Goal: Transaction & Acquisition: Purchase product/service

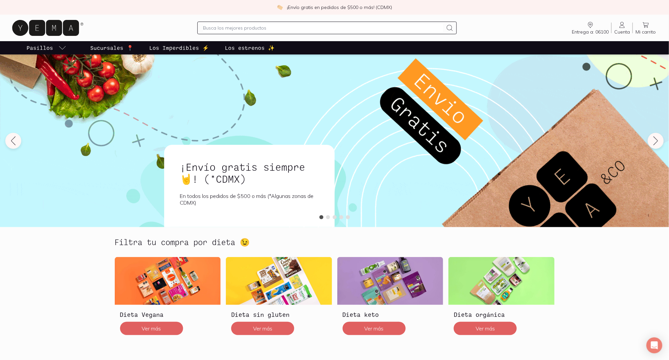
click at [255, 28] on input "text" at bounding box center [323, 28] width 240 height 8
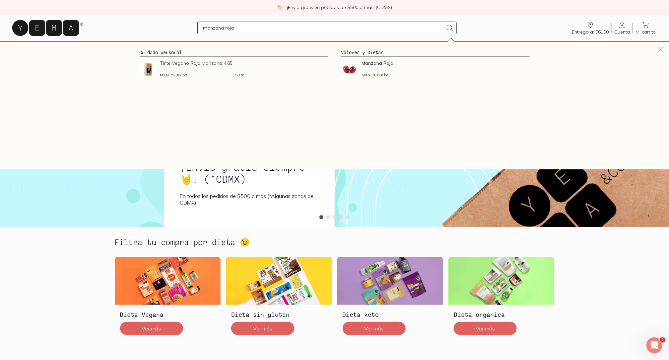
type input "manzana roja"
click at [619, 26] on link "Cuenta Cuenta" at bounding box center [622, 28] width 21 height 14
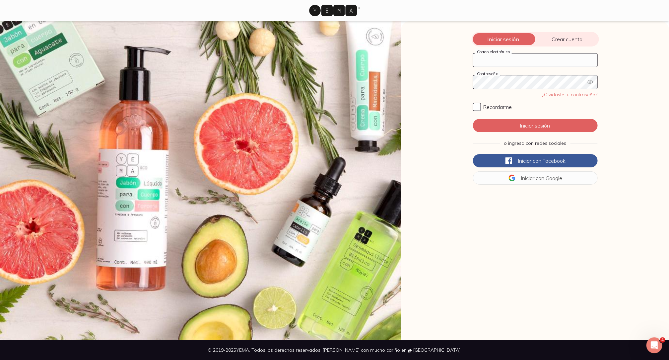
click at [503, 55] on input "Correo electrónico" at bounding box center [535, 59] width 124 height 13
type input "[EMAIL_ADDRESS][DOMAIN_NAME]"
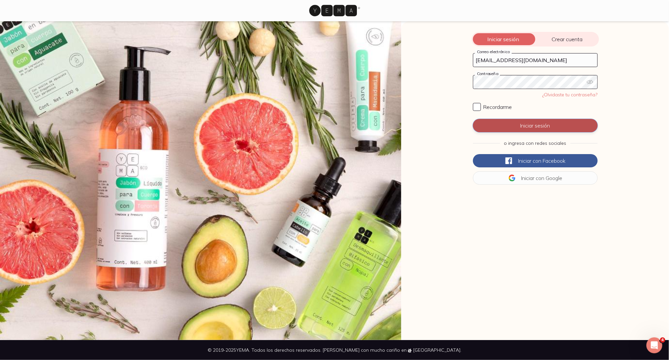
click at [542, 130] on button "Iniciar sesión" at bounding box center [535, 125] width 125 height 13
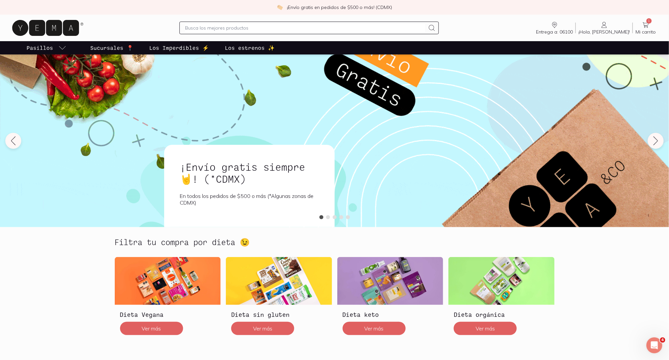
click at [306, 28] on input "text" at bounding box center [305, 28] width 240 height 8
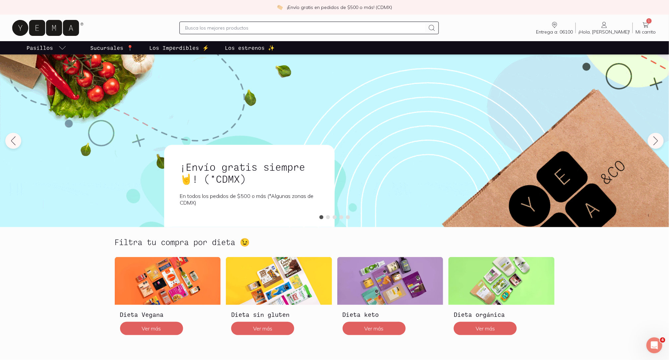
click at [651, 33] on span "Mi carrito" at bounding box center [646, 32] width 20 height 6
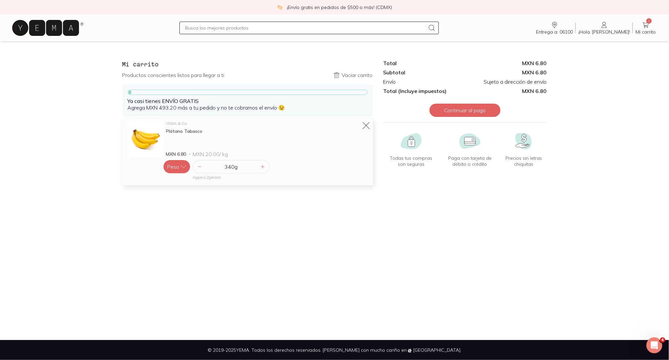
click at [366, 123] on icon at bounding box center [366, 125] width 9 height 9
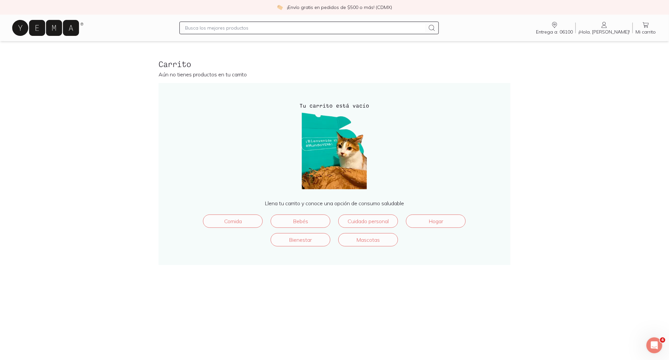
click at [309, 28] on input "text" at bounding box center [305, 28] width 240 height 8
type input "manzana roja"
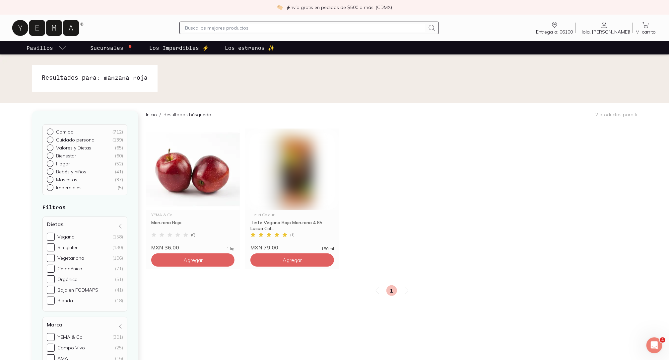
click at [321, 28] on input "text" at bounding box center [305, 28] width 240 height 8
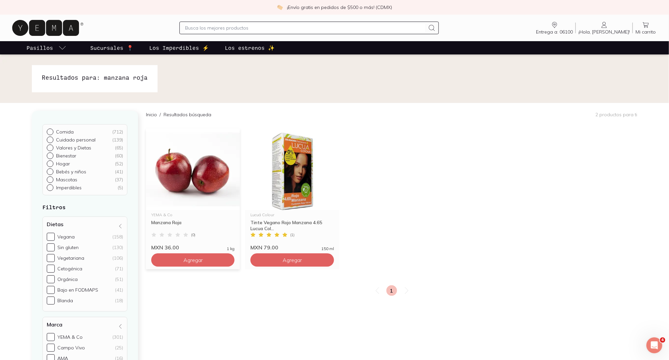
click at [187, 268] on div "YEMA & Co Manzana Roja ( 0 ) MXN 36.00 1 kg Agregar" at bounding box center [193, 198] width 94 height 141
click at [186, 264] on button "Agregar" at bounding box center [192, 259] width 83 height 13
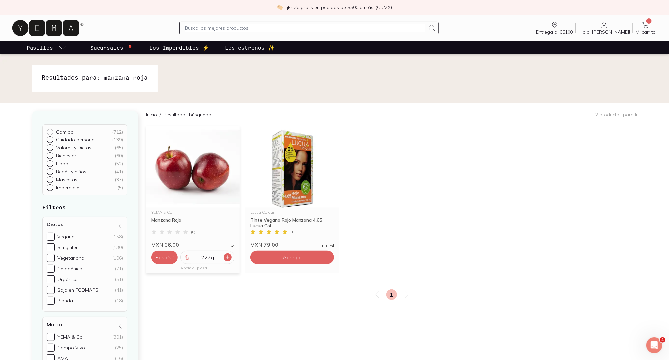
click at [228, 258] on icon at bounding box center [227, 256] width 5 height 5
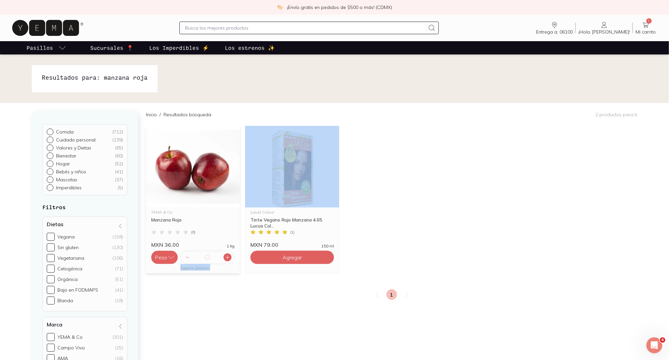
click at [228, 258] on icon at bounding box center [227, 256] width 5 height 5
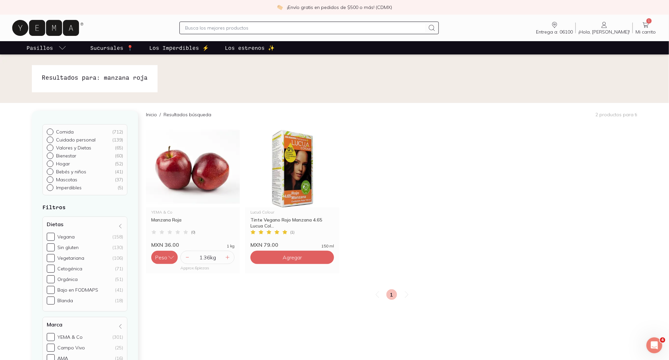
click at [223, 32] on div at bounding box center [308, 28] width 259 height 13
click at [215, 26] on input "text" at bounding box center [305, 28] width 240 height 8
type input "d"
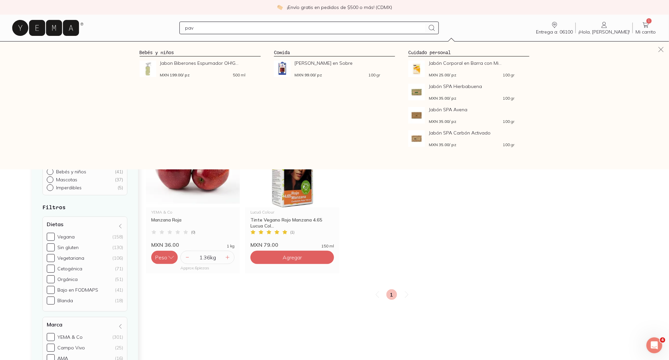
type input "pavo"
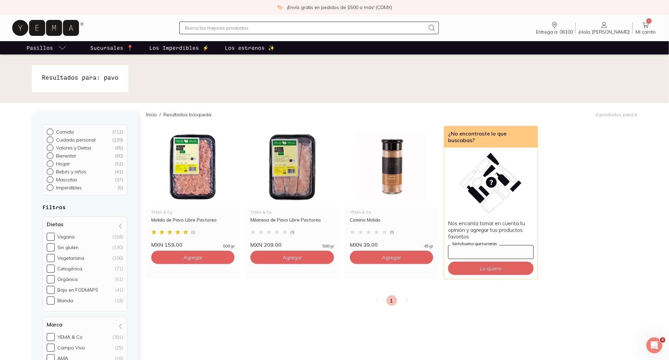
click at [485, 245] on input "Sería bueno que tuvieran" at bounding box center [491, 251] width 85 height 13
type input "jamon de pavo"
click at [505, 261] on button "Lo quiero" at bounding box center [490, 267] width 85 height 13
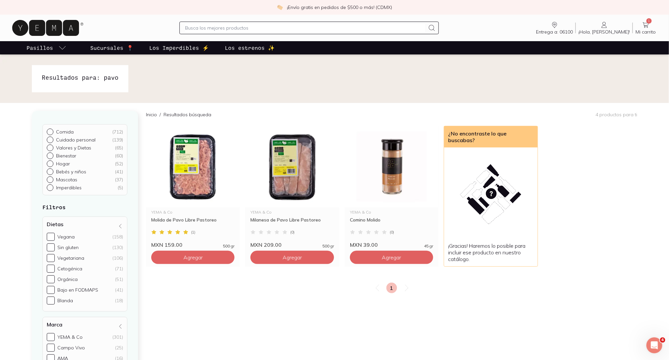
click at [255, 24] on input "text" at bounding box center [305, 28] width 240 height 8
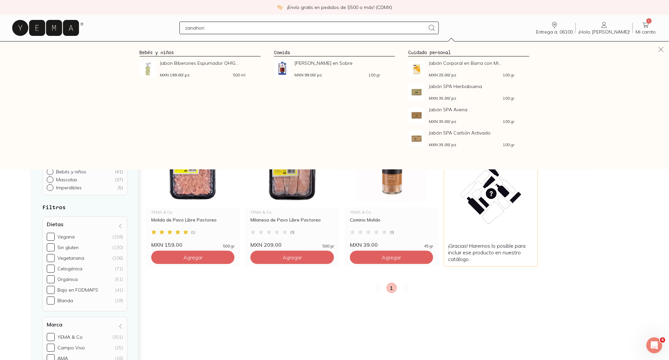
type input "zanahoria"
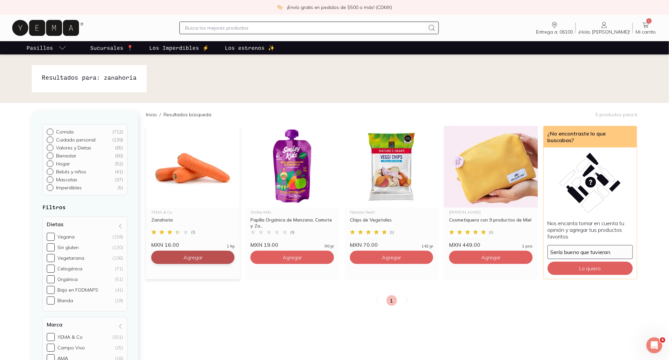
click at [219, 253] on button "Agregar" at bounding box center [192, 256] width 83 height 13
click at [228, 255] on icon at bounding box center [227, 256] width 5 height 5
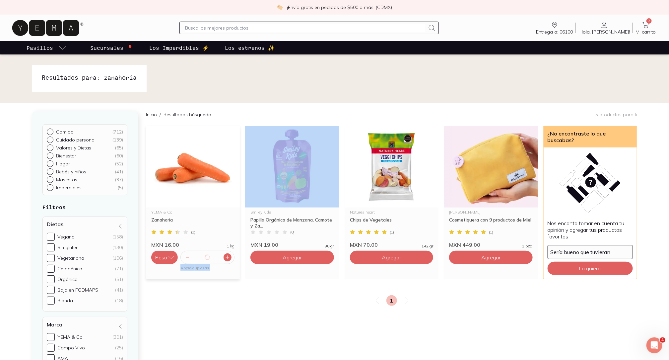
click at [228, 255] on icon at bounding box center [227, 256] width 5 height 5
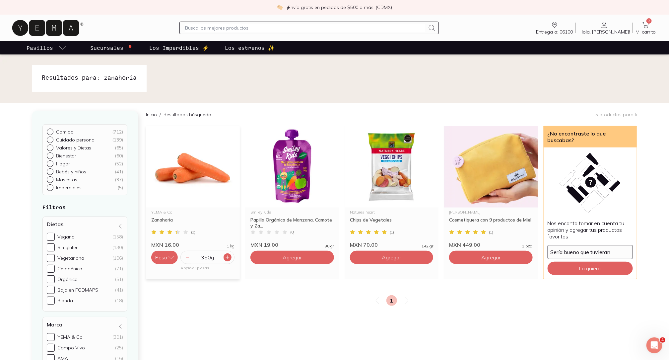
click at [228, 255] on icon at bounding box center [227, 256] width 5 height 5
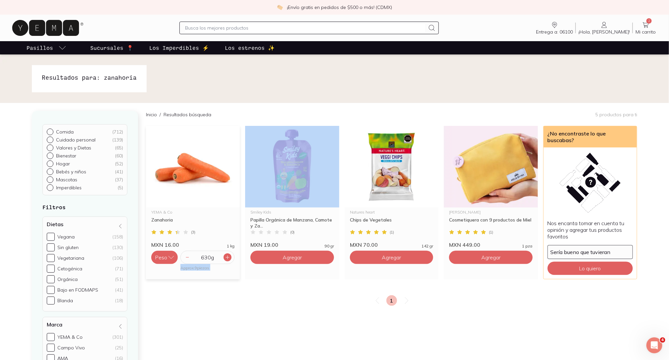
click at [228, 255] on icon at bounding box center [227, 256] width 5 height 5
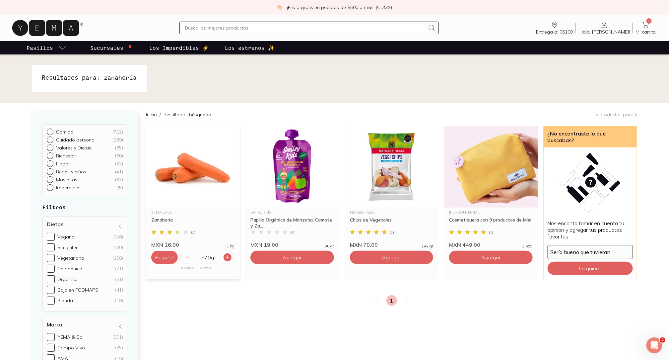
click at [228, 254] on icon at bounding box center [227, 256] width 5 height 5
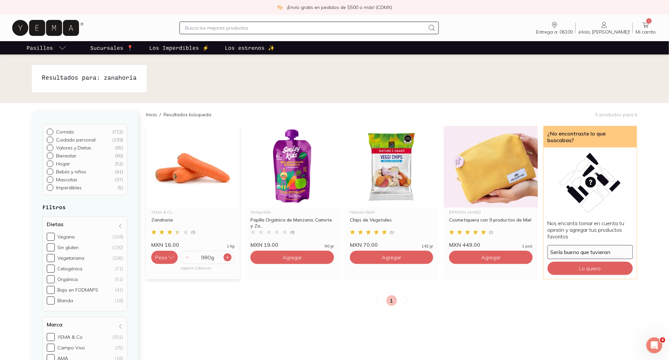
click at [228, 254] on icon at bounding box center [227, 256] width 5 height 5
click at [214, 27] on input "text" at bounding box center [305, 28] width 240 height 8
click at [306, 28] on input "text" at bounding box center [305, 28] width 240 height 8
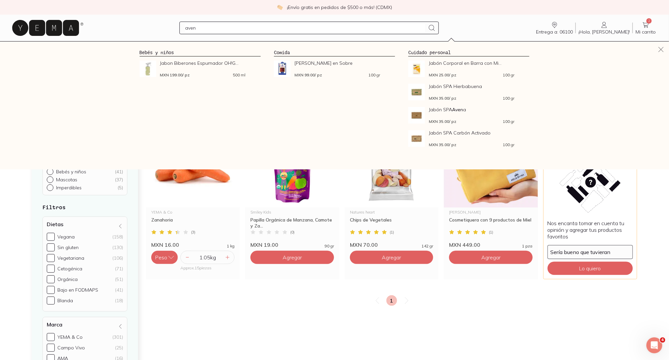
type input "avena"
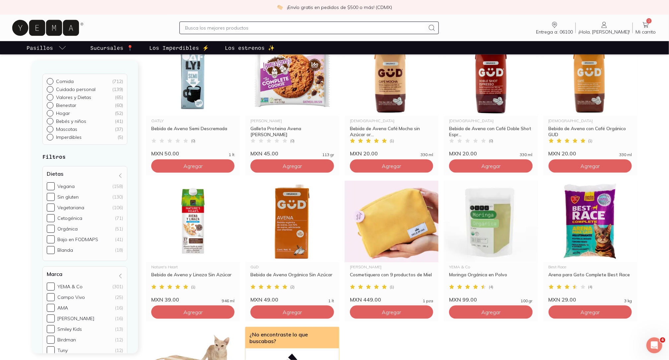
scroll to position [237, 0]
click at [646, 20] on div "Entrega a: 06100 06100 Buscar Buscar ¡Hola, [PERSON_NAME]! [PERSON_NAME] 2 Mi c…" at bounding box center [335, 27] width 648 height 21
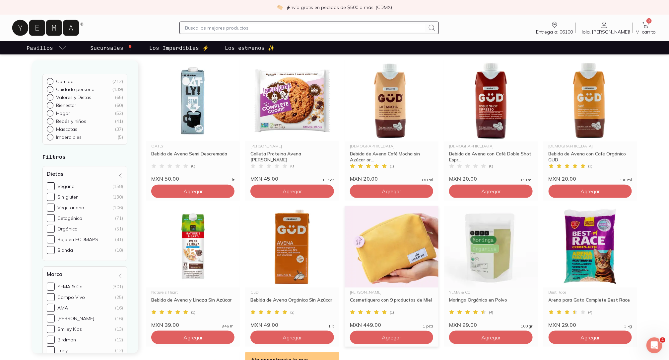
scroll to position [211, 0]
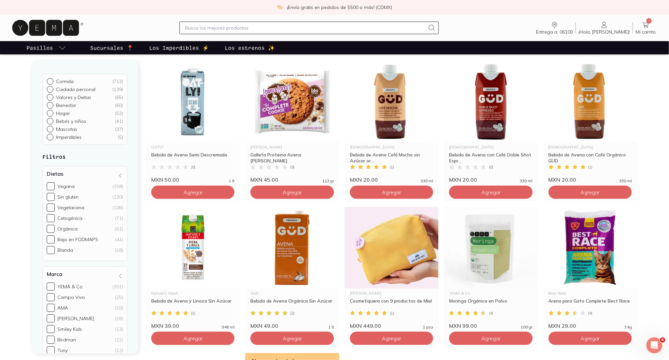
click at [330, 27] on input "text" at bounding box center [305, 28] width 240 height 8
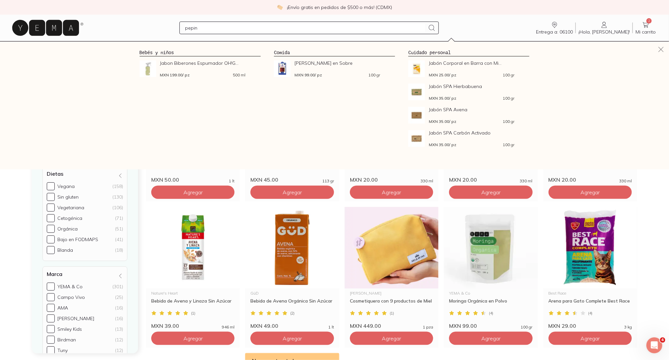
type input "pepino"
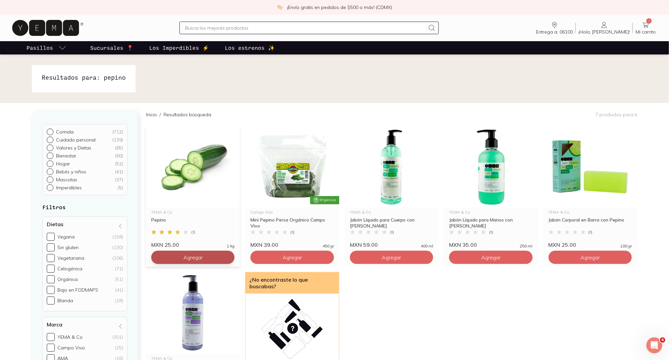
click at [202, 258] on span "Agregar" at bounding box center [192, 257] width 19 height 7
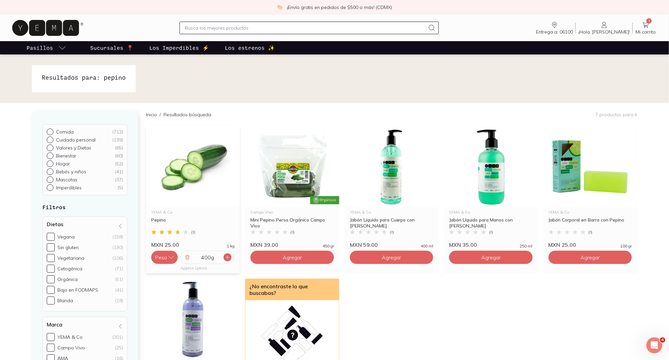
click at [228, 256] on icon at bounding box center [227, 256] width 5 height 5
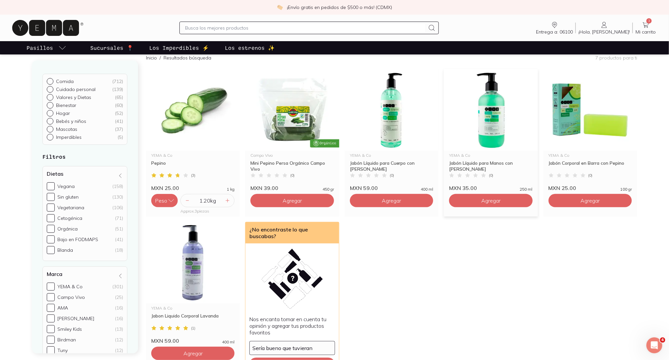
scroll to position [58, 0]
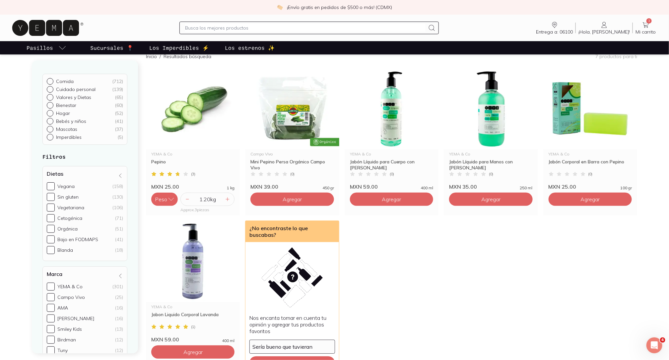
click at [280, 26] on input "text" at bounding box center [305, 28] width 240 height 8
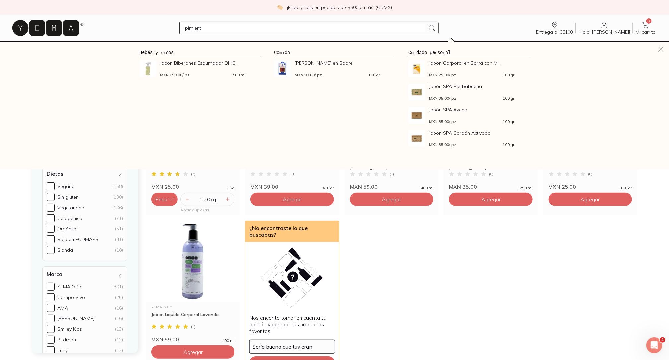
type input "pimienta"
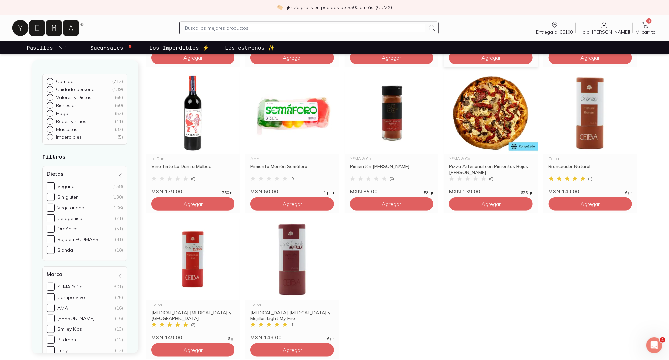
scroll to position [197, 0]
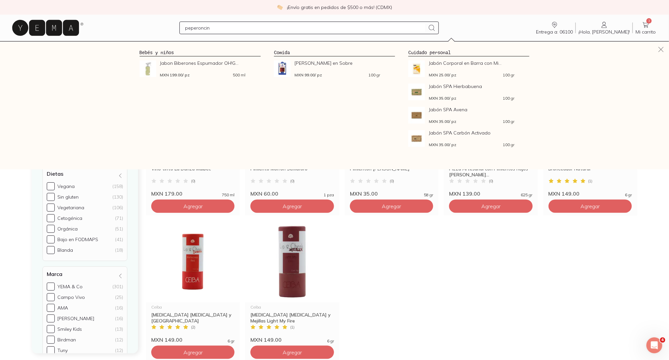
type input "peperoncino"
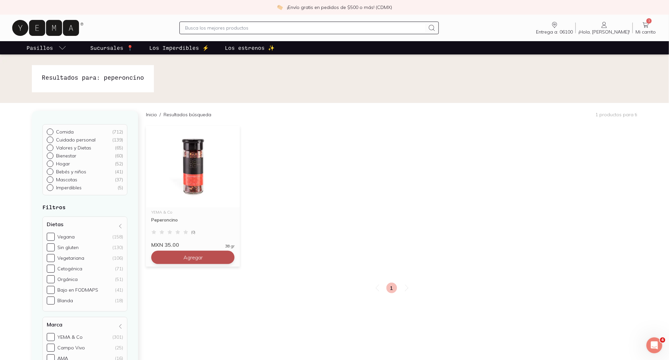
click at [207, 257] on button "Agregar" at bounding box center [192, 256] width 83 height 13
click at [185, 161] on img at bounding box center [193, 167] width 94 height 82
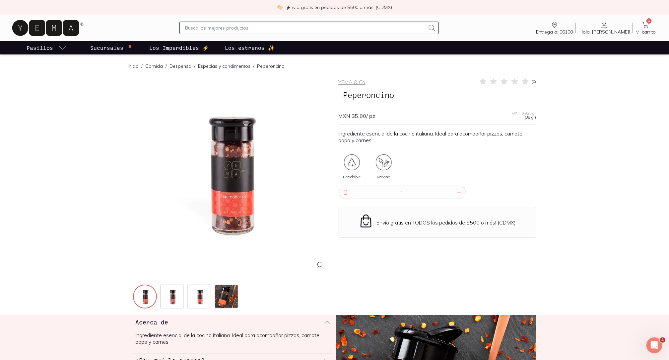
click at [283, 28] on input "text" at bounding box center [305, 28] width 240 height 8
type input "a"
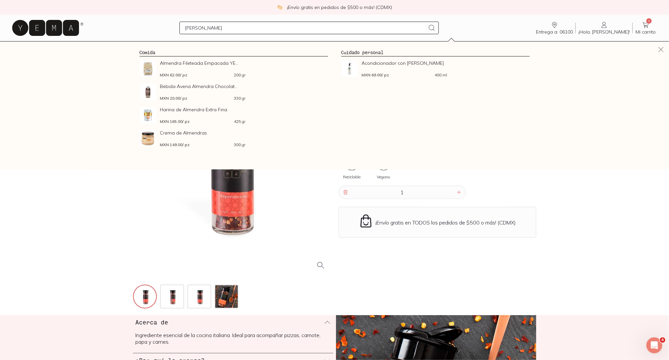
type input "[PERSON_NAME]"
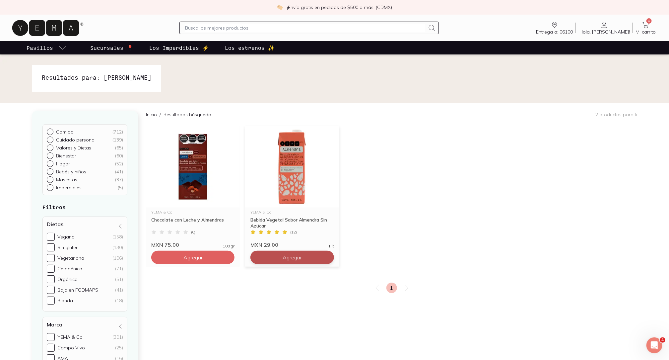
click at [303, 255] on button "Agregar" at bounding box center [291, 256] width 83 height 13
click at [325, 257] on icon at bounding box center [326, 256] width 5 height 5
type input "3"
click at [644, 24] on icon at bounding box center [646, 25] width 6 height 6
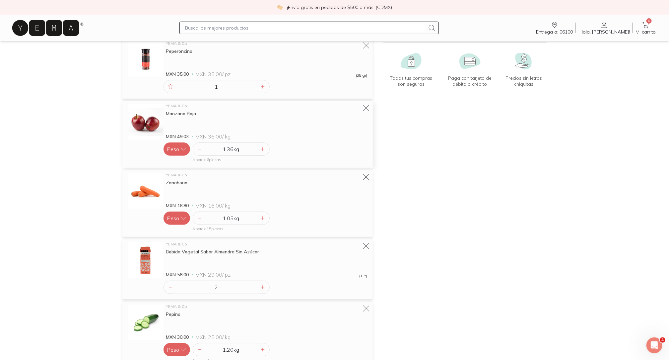
scroll to position [132, 0]
